Goal: Task Accomplishment & Management: Use online tool/utility

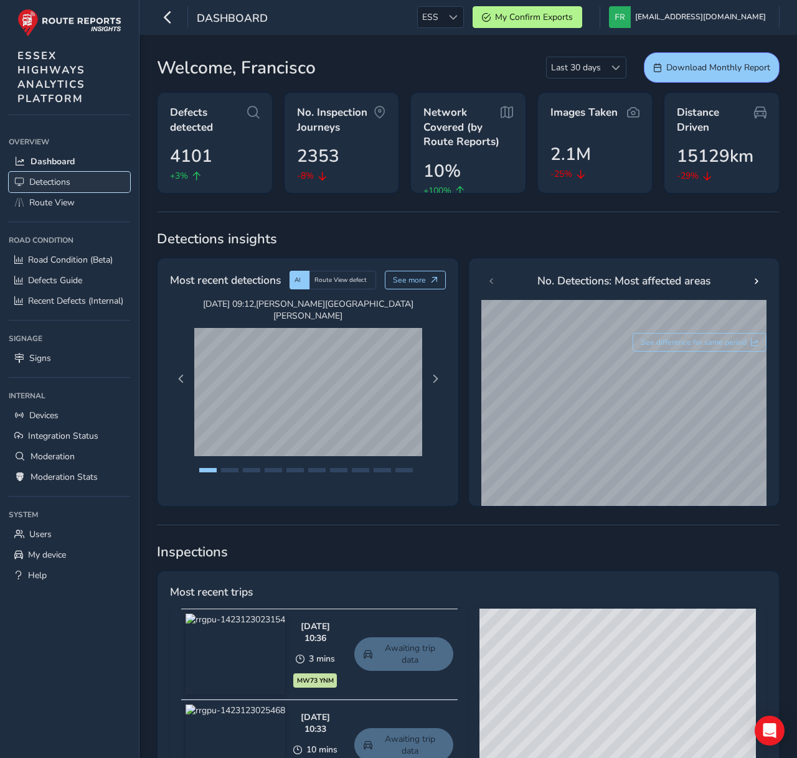
click at [41, 184] on span "Detections" at bounding box center [49, 182] width 41 height 12
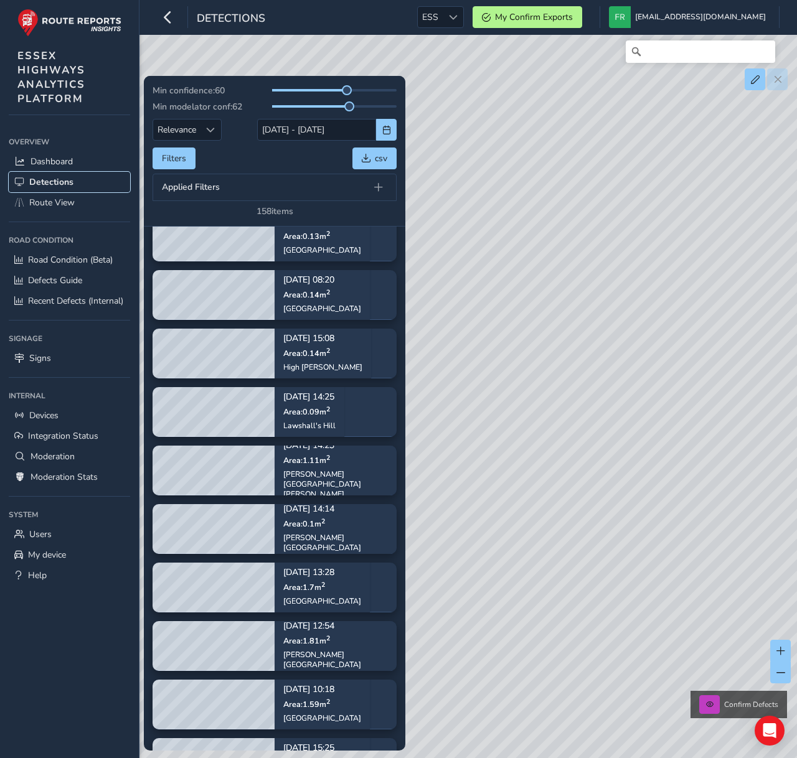
scroll to position [6408, 0]
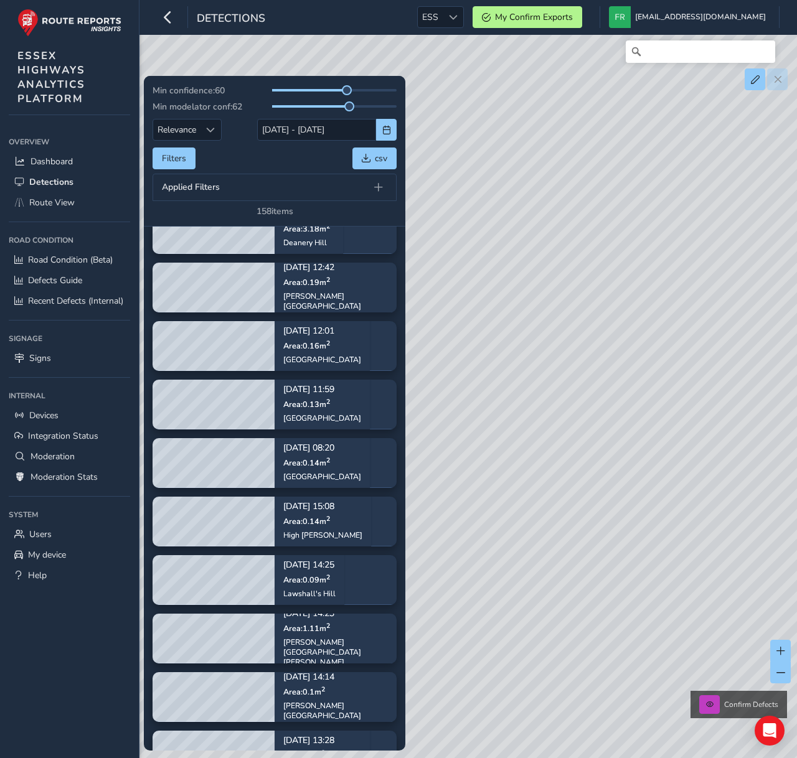
click at [323, 362] on div "[GEOGRAPHIC_DATA]" at bounding box center [322, 359] width 78 height 10
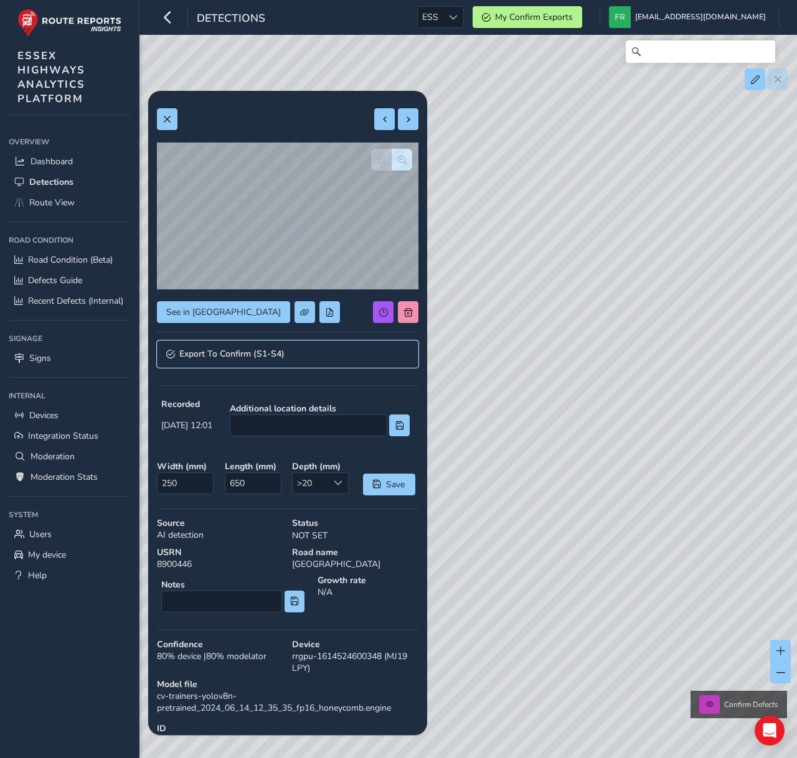
click at [239, 350] on span "Export To Confirm (S1-S4)" at bounding box center [231, 354] width 105 height 9
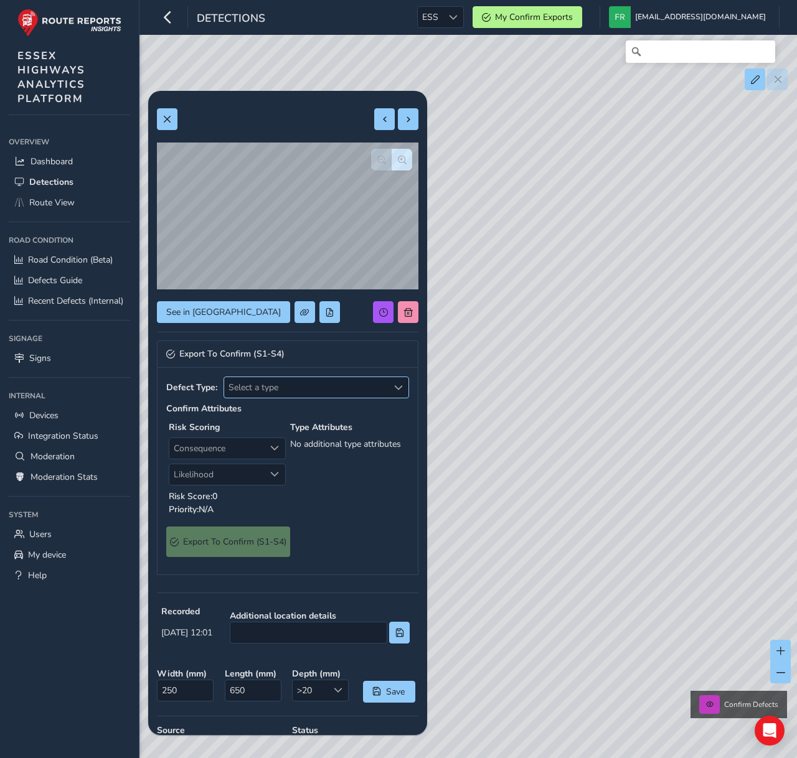
click at [275, 390] on span "Select a type" at bounding box center [306, 387] width 164 height 21
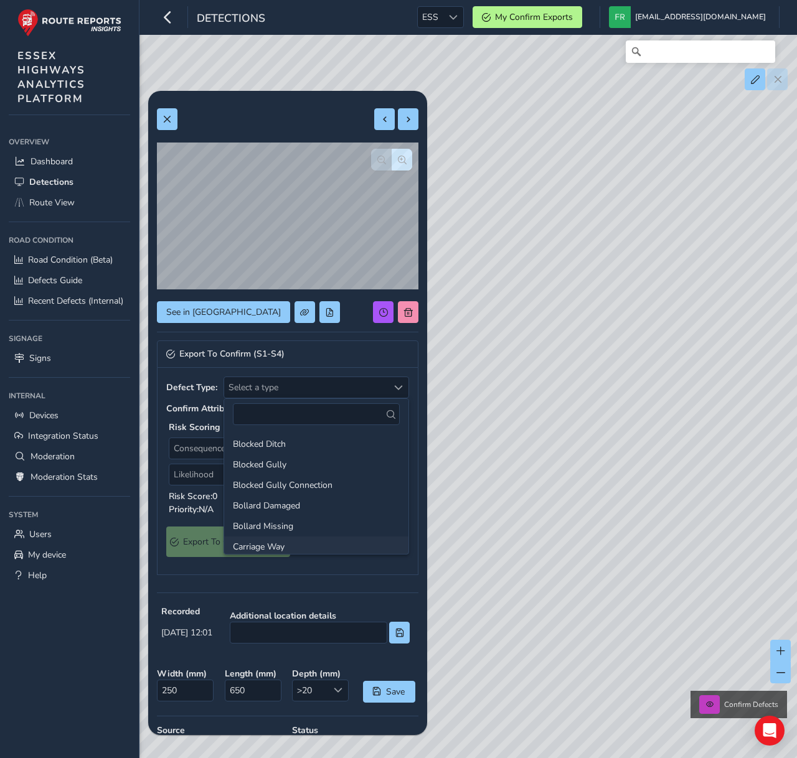
click at [322, 542] on li "Carriage Way" at bounding box center [316, 547] width 184 height 21
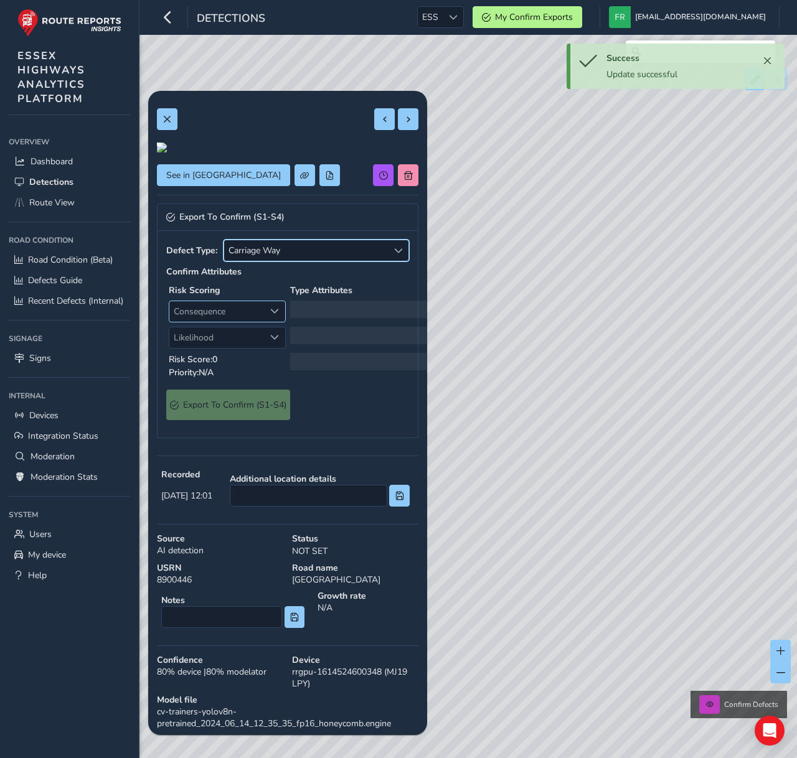
click at [236, 322] on span "Consequence" at bounding box center [216, 311] width 95 height 21
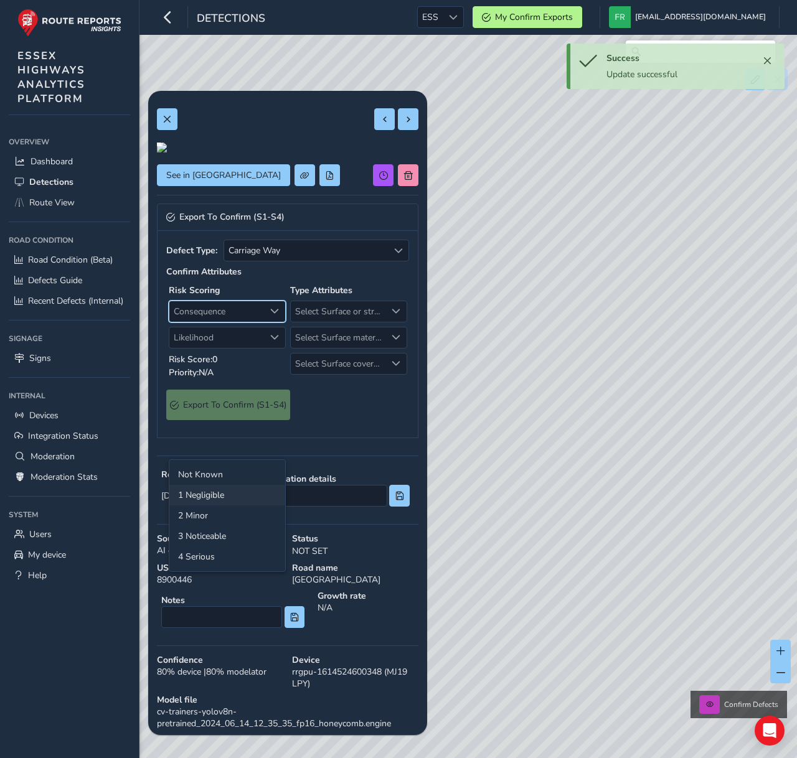
click at [237, 489] on li "1 Negligible" at bounding box center [227, 495] width 116 height 21
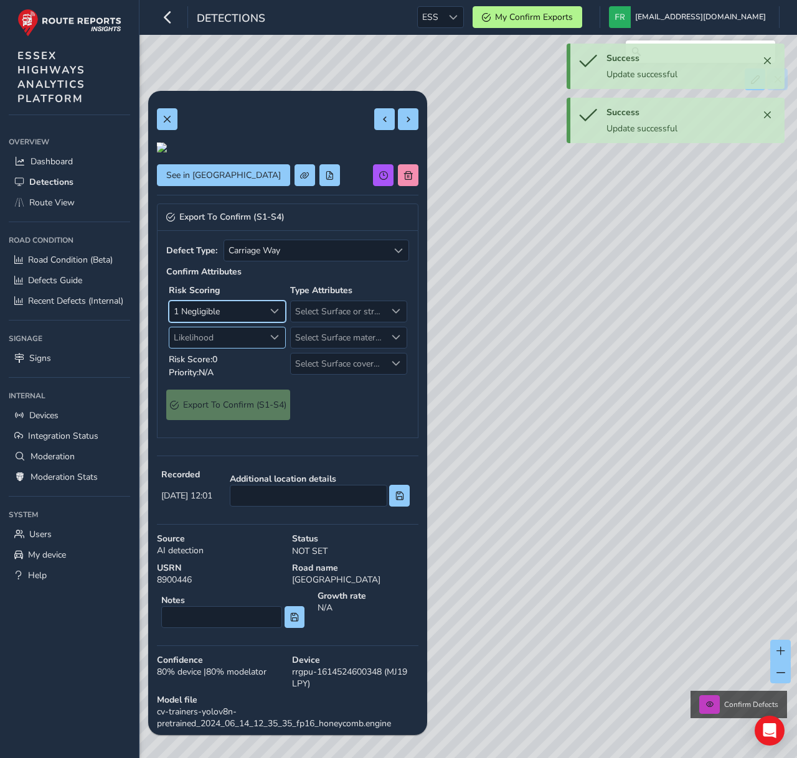
click at [245, 348] on span "Likelihood" at bounding box center [216, 337] width 95 height 21
click at [250, 516] on li "1 Very low" at bounding box center [227, 521] width 116 height 21
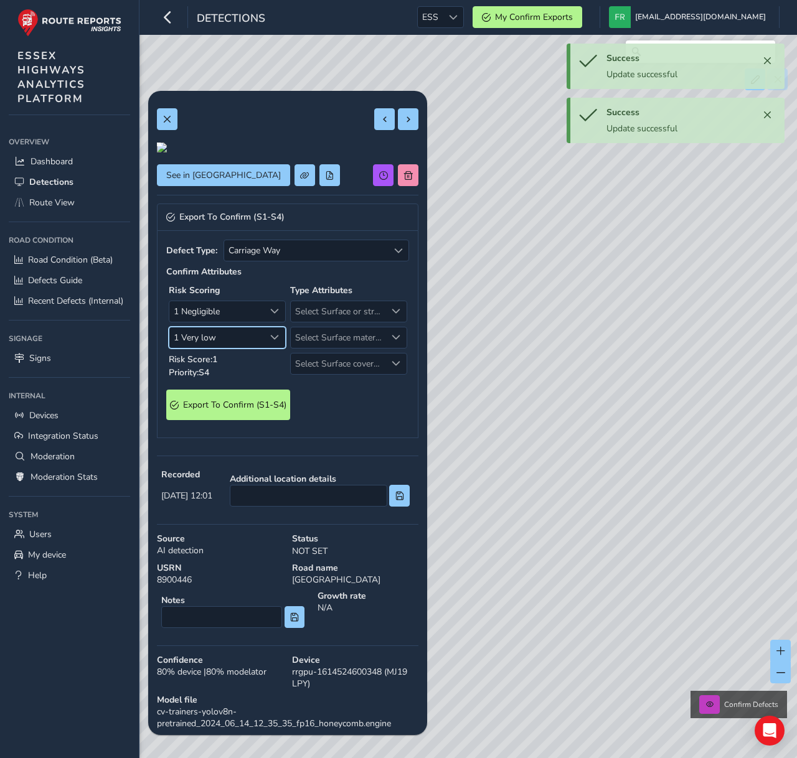
click at [339, 420] on div "Export To Confirm (S1-S4)" at bounding box center [287, 405] width 243 height 31
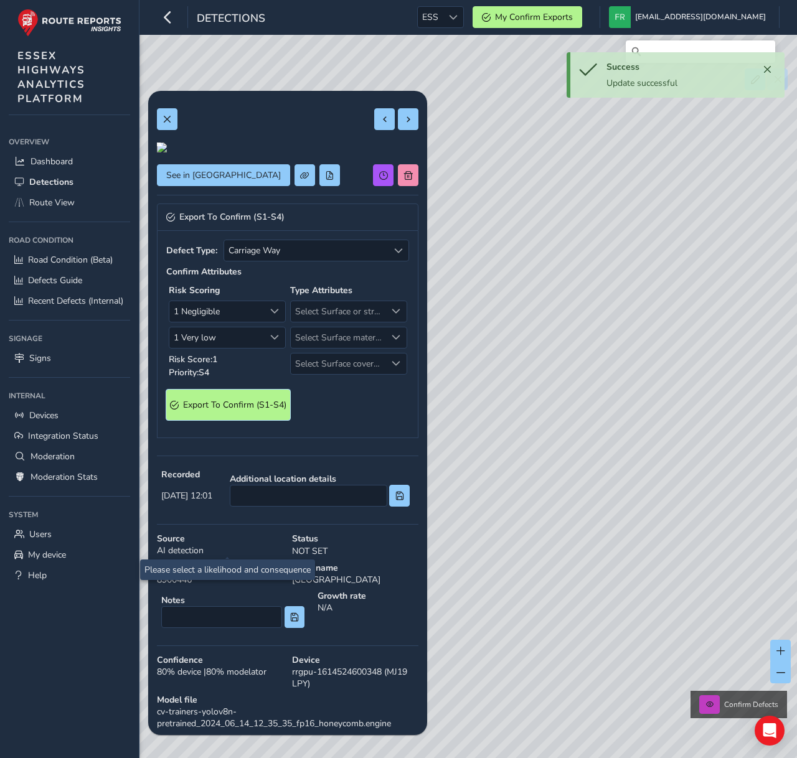
click at [283, 420] on S4\) "Export To Confirm (S1-S4)" at bounding box center [228, 405] width 124 height 31
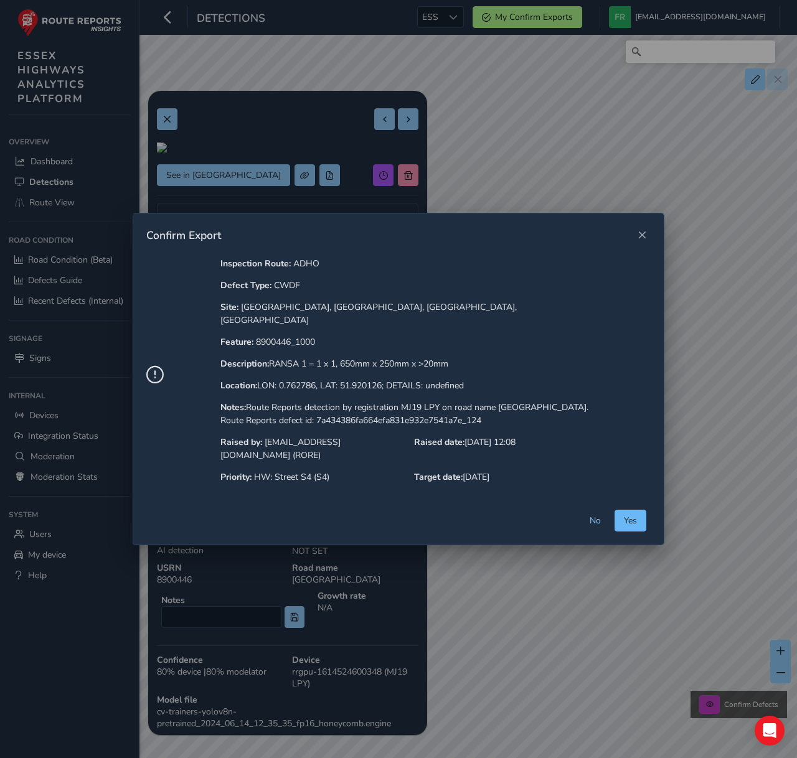
click at [639, 510] on button "Yes" at bounding box center [630, 521] width 32 height 22
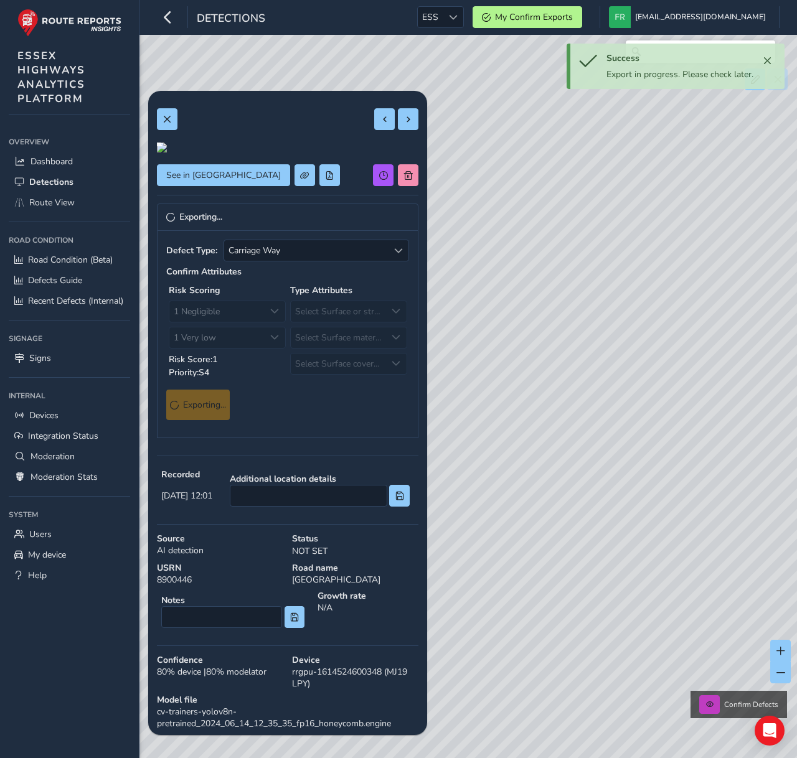
scroll to position [222, 0]
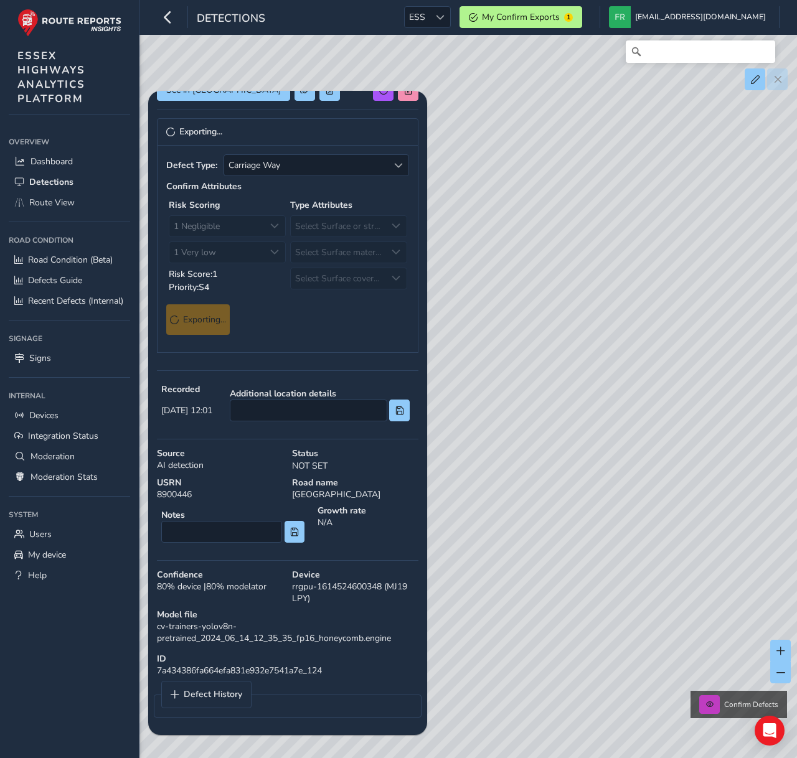
click at [260, 669] on div "ID 7a434386fa664efa831e932e7541a7e_124" at bounding box center [288, 665] width 270 height 32
copy div "7a434386fa664efa831e932e7541a7e_124"
